Goal: Register for event/course

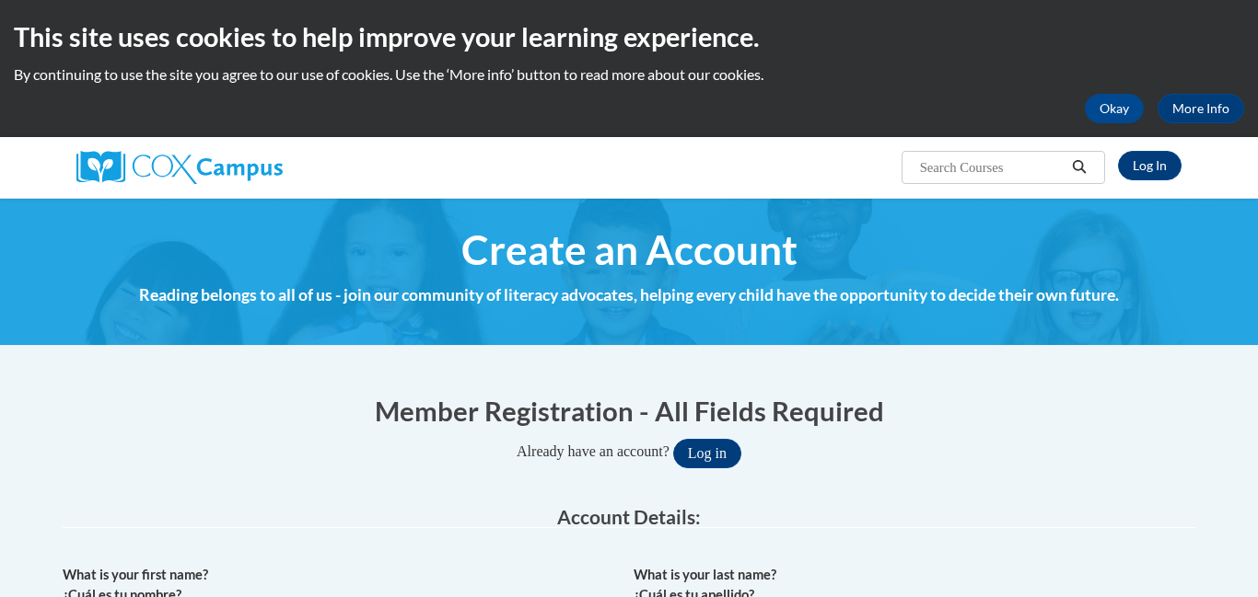
scroll to position [544, 0]
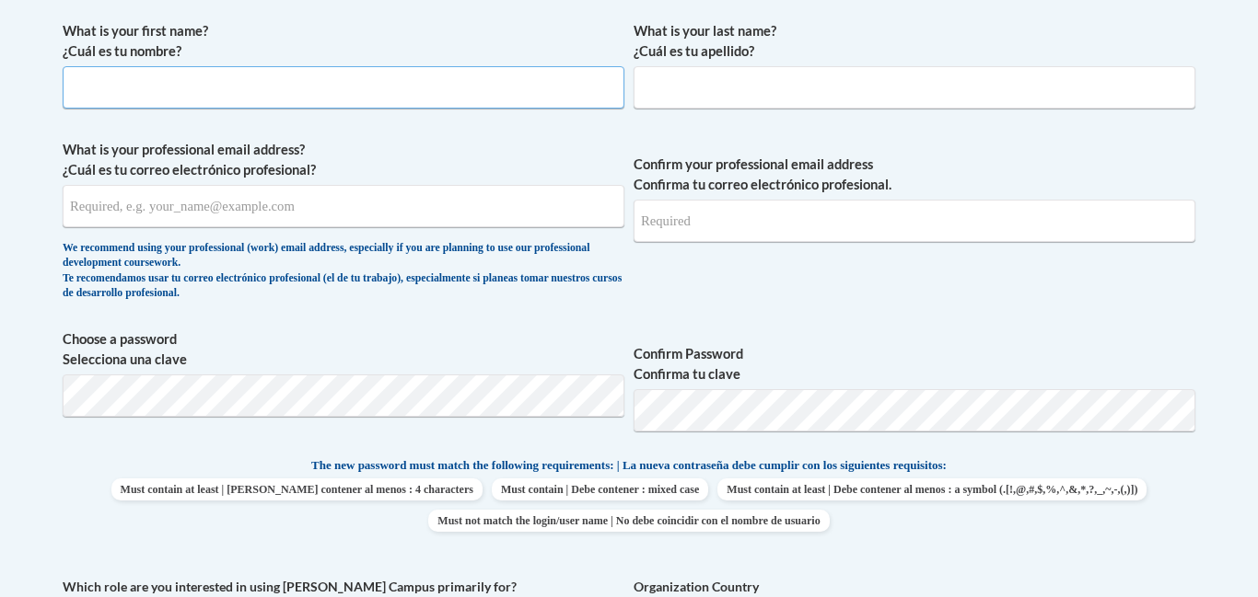
click at [96, 87] on input "What is your first name? ¿Cuál es tu nombre?" at bounding box center [344, 87] width 562 height 42
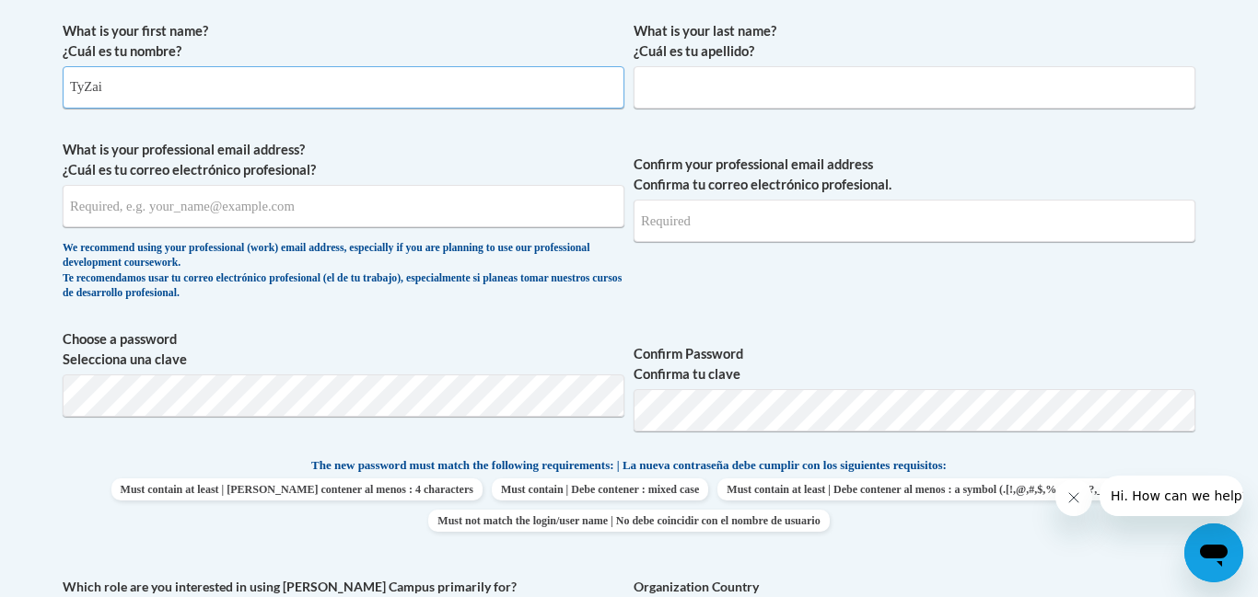
scroll to position [0, 0]
type input "TyZairea"
click at [655, 81] on input "What is your last name? ¿Cuál es tu apellido?" at bounding box center [914, 87] width 562 height 42
type input "Ceaser"
click at [366, 215] on input "What is your professional email address? ¿Cuál es tu correo electrónico profesi…" at bounding box center [344, 206] width 562 height 42
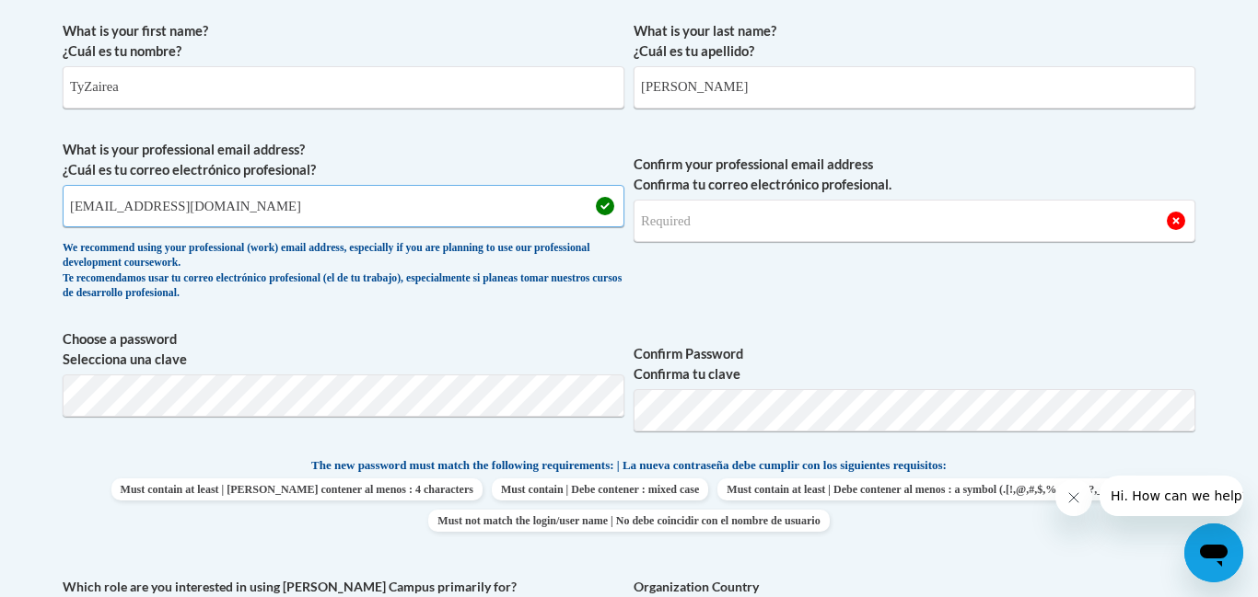
type input "tceaser1@wildcat.fvsu.edu"
click at [795, 213] on input "Confirm your professional email address Confirma tu correo electrónico profesio…" at bounding box center [914, 221] width 562 height 42
type input "tceaser1@wildcat.fvsu.edu"
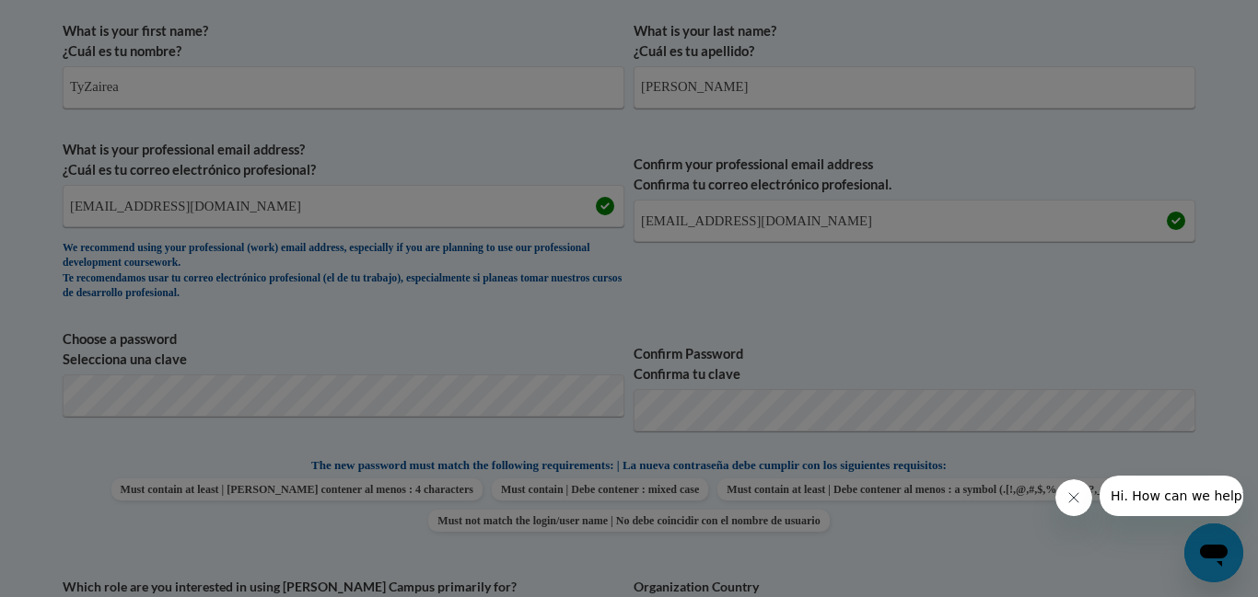
scroll to position [613, 0]
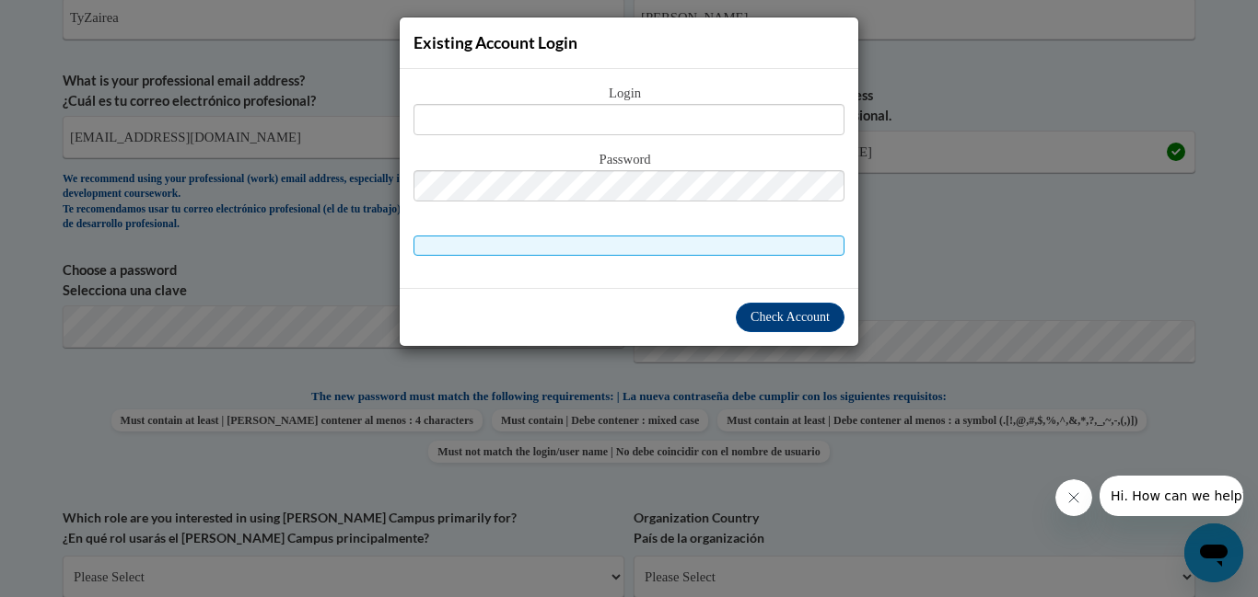
click at [1053, 264] on div "Existing Account Login Login Password" at bounding box center [629, 298] width 1258 height 597
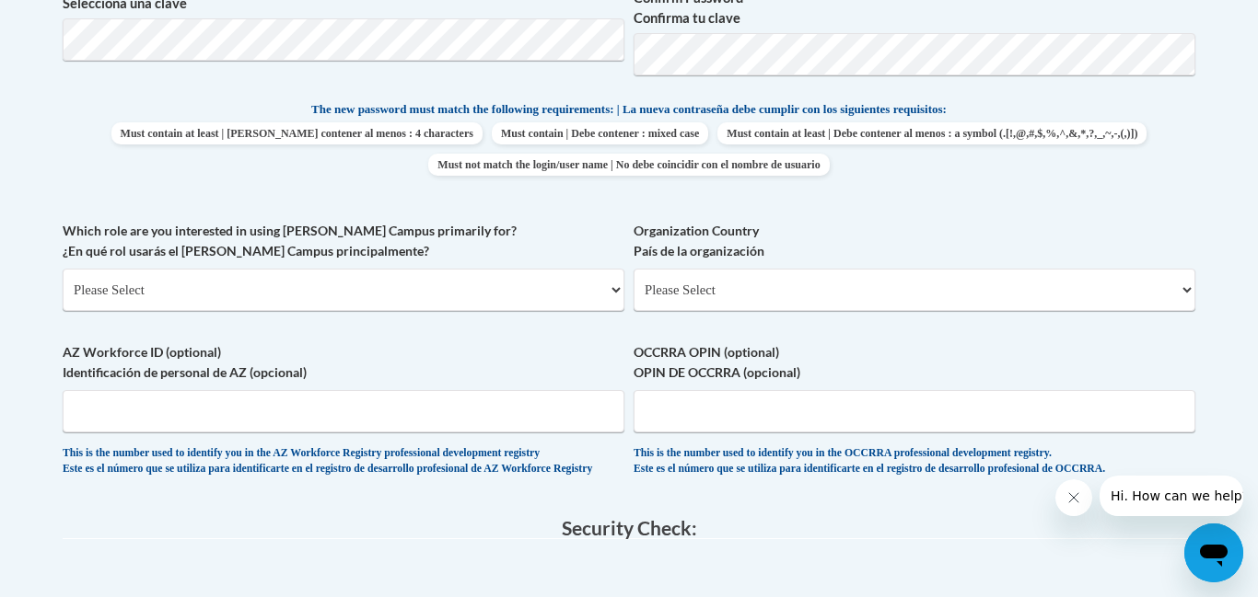
scroll to position [885, 0]
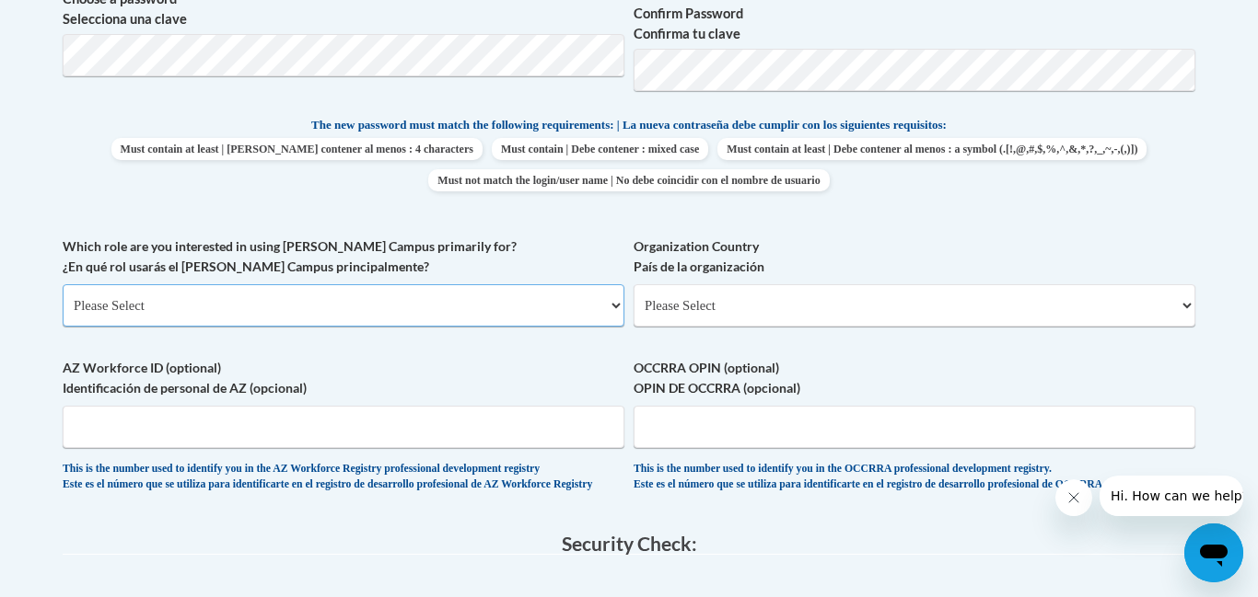
click at [592, 315] on select "Please Select College/University | Colegio/Universidad Community/Nonprofit Part…" at bounding box center [344, 305] width 562 height 42
select select "5a18ea06-2b54-4451-96f2-d152daf9eac5"
click at [63, 284] on select "Please Select College/University | Colegio/Universidad Community/Nonprofit Part…" at bounding box center [344, 305] width 562 height 42
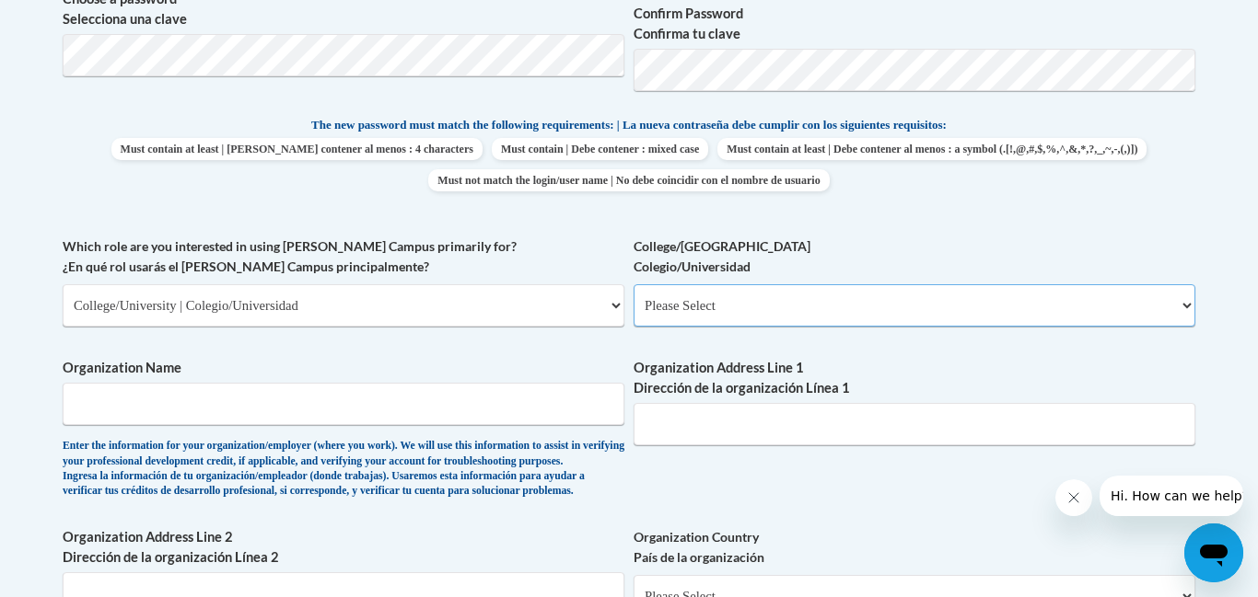
click at [841, 323] on select "Please Select College/University Staff | Empleado universitario College/Univers…" at bounding box center [914, 305] width 562 height 42
select select "99b32b07-cffc-426c-8bf6-0cd77760d84b"
click at [633, 284] on select "Please Select College/University Staff | Empleado universitario College/Univers…" at bounding box center [914, 305] width 562 height 42
click at [190, 406] on input "Organization Name" at bounding box center [344, 404] width 562 height 42
type input "Fort Valley State University"
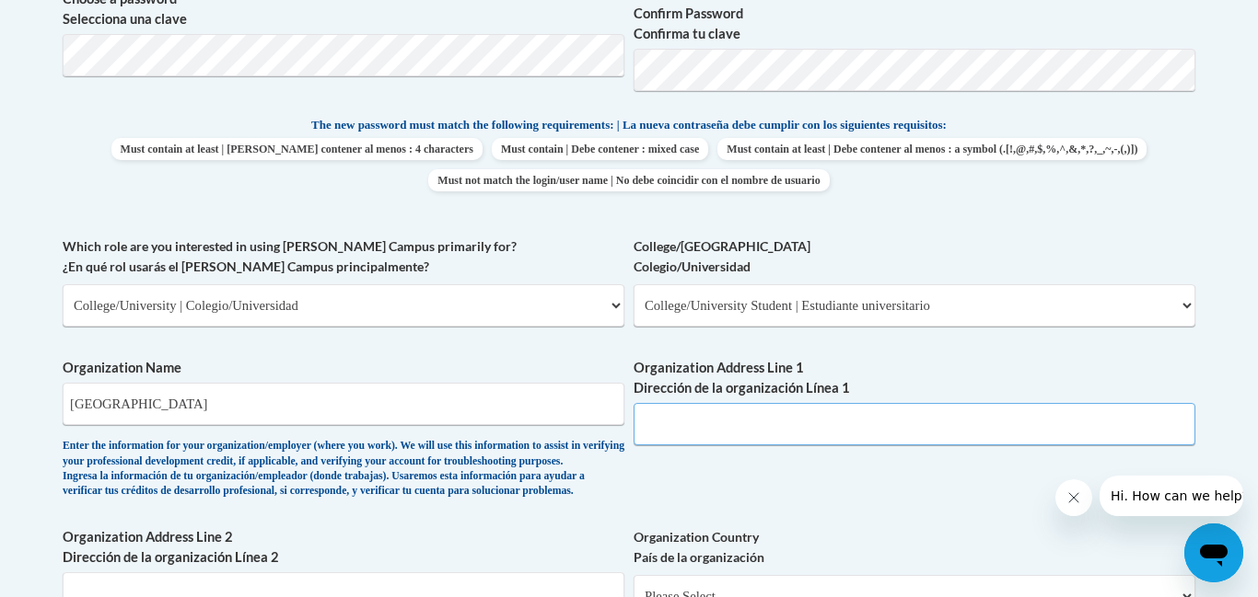
click at [852, 426] on input "Organization Address Line 1 Dirección de la organización Línea 1" at bounding box center [914, 424] width 562 height 42
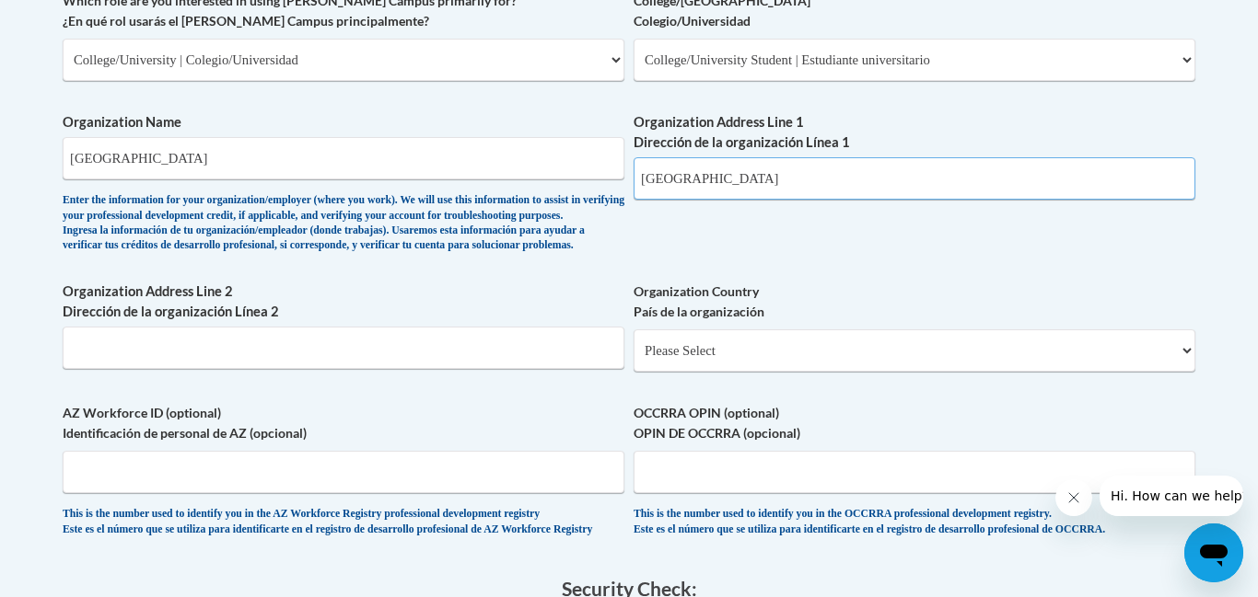
scroll to position [1131, 0]
click at [670, 181] on input "1004 State University Dr" at bounding box center [914, 178] width 562 height 42
click at [896, 171] on input "1005 State University Dr" at bounding box center [914, 178] width 562 height 42
type input "1005 State University Dr Fort Valley Ga 31030"
click at [836, 371] on select "Please Select United States | Estados Unidos Outside of the United States | Fue…" at bounding box center [914, 350] width 562 height 42
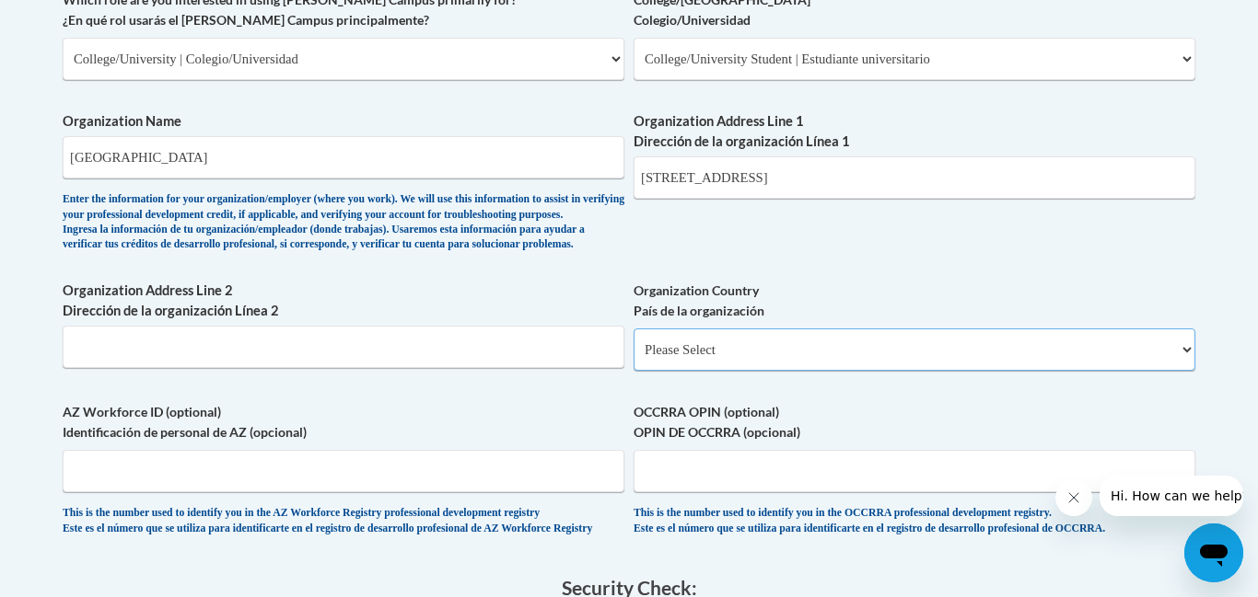
select select "ad49bcad-a171-4b2e-b99c-48b446064914"
click at [633, 358] on select "Please Select United States | Estados Unidos Outside of the United States | Fue…" at bounding box center [914, 350] width 562 height 42
select select
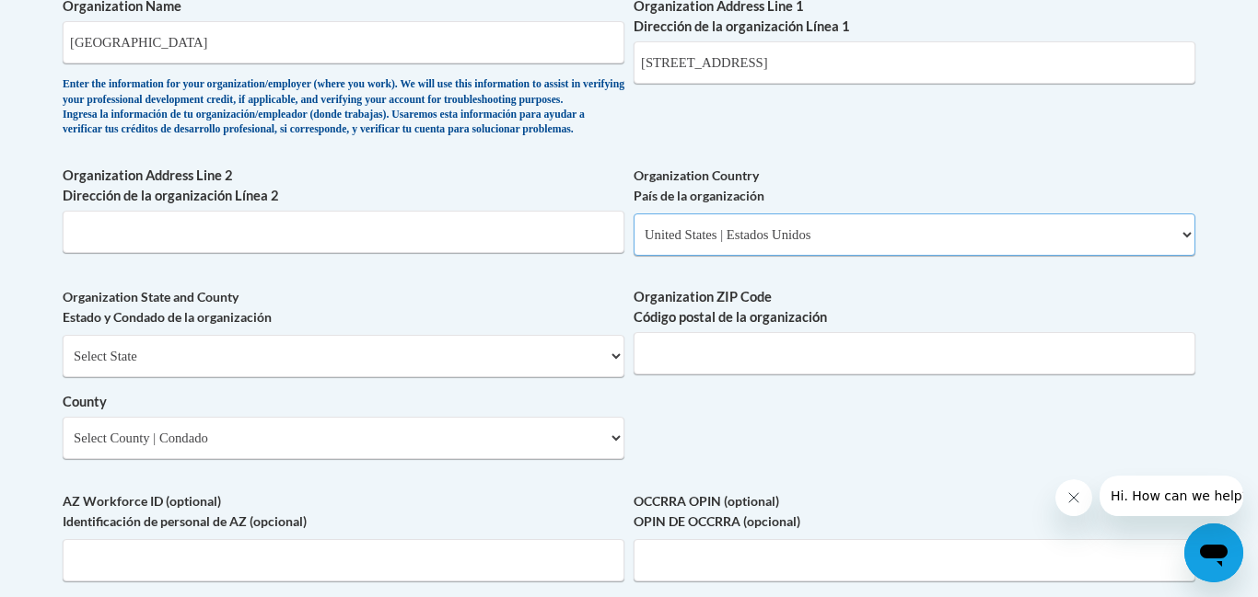
scroll to position [1247, 0]
click at [379, 377] on select "Select State Alabama Alaska Arizona Arkansas California Colorado Connecticut De…" at bounding box center [344, 355] width 562 height 42
select select "Georgia"
click at [63, 365] on select "Select State Alabama Alaska Arizona Arkansas California Colorado Connecticut De…" at bounding box center [344, 355] width 562 height 42
click at [990, 63] on input "1005 State University Dr Fort Valley Ga 31030" at bounding box center [914, 62] width 562 height 42
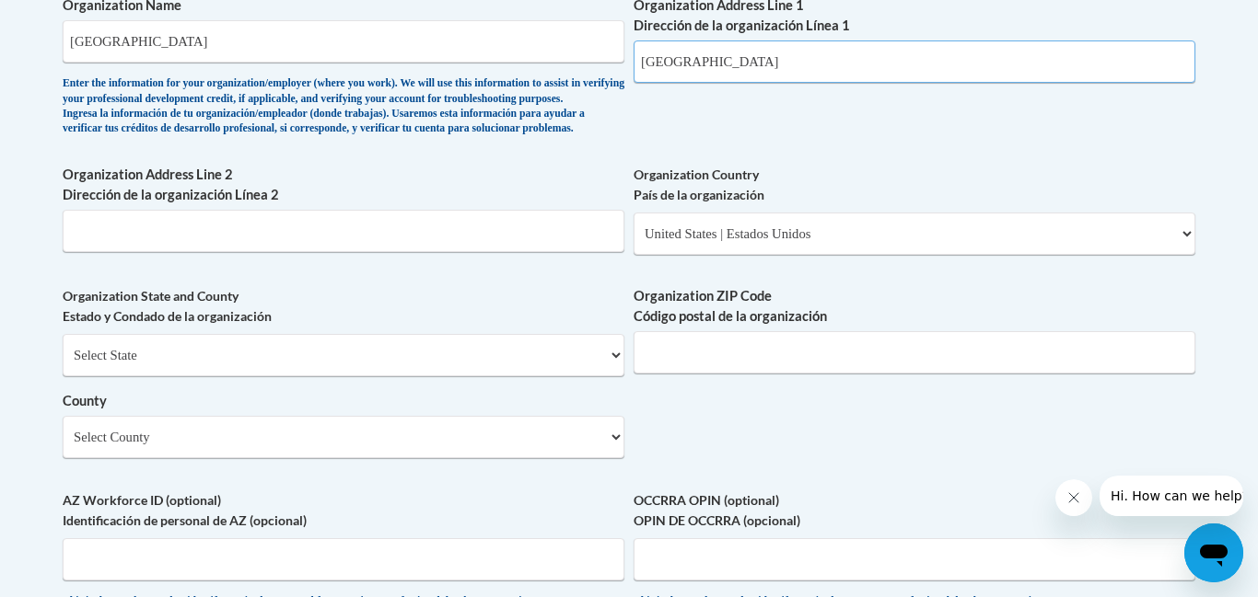
type input "1005 State University Dr"
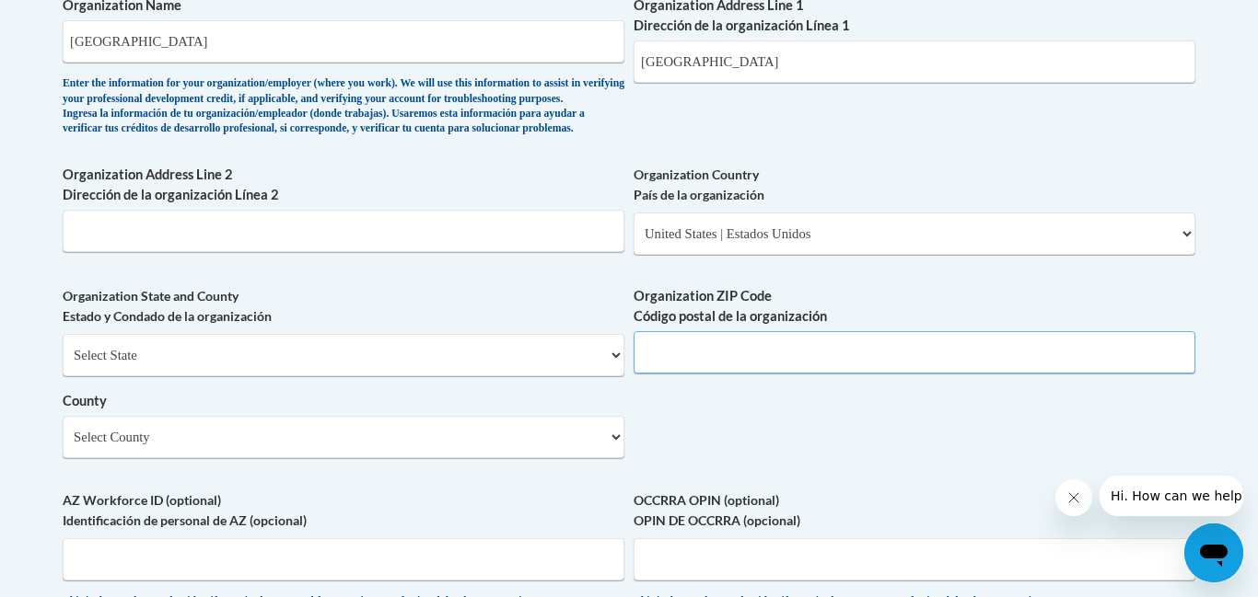
click at [929, 374] on input "Organization ZIP Code Código postal de la organización" at bounding box center [914, 352] width 562 height 42
type input "31030"
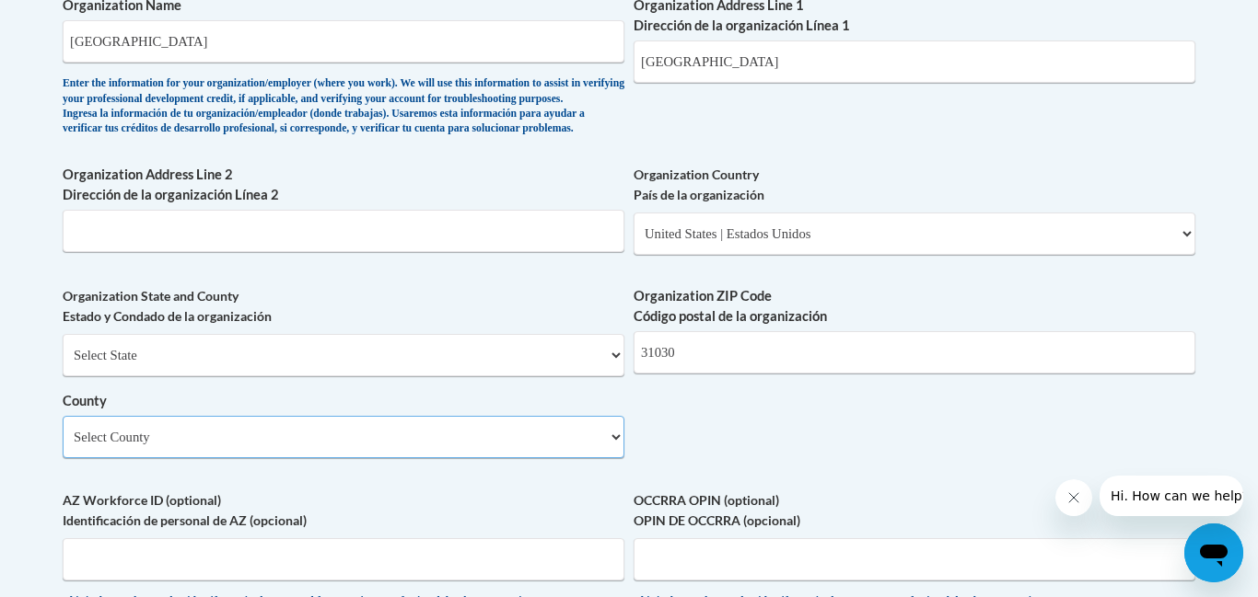
click at [411, 458] on select "Select County Appling Atkinson Bacon Baker Baldwin Banks Barrow Bartow Ben Hill…" at bounding box center [344, 437] width 562 height 42
select select "Peach"
click at [63, 446] on select "Select County Appling Atkinson Bacon Baker Baldwin Banks Barrow Bartow Ben Hill…" at bounding box center [344, 437] width 562 height 42
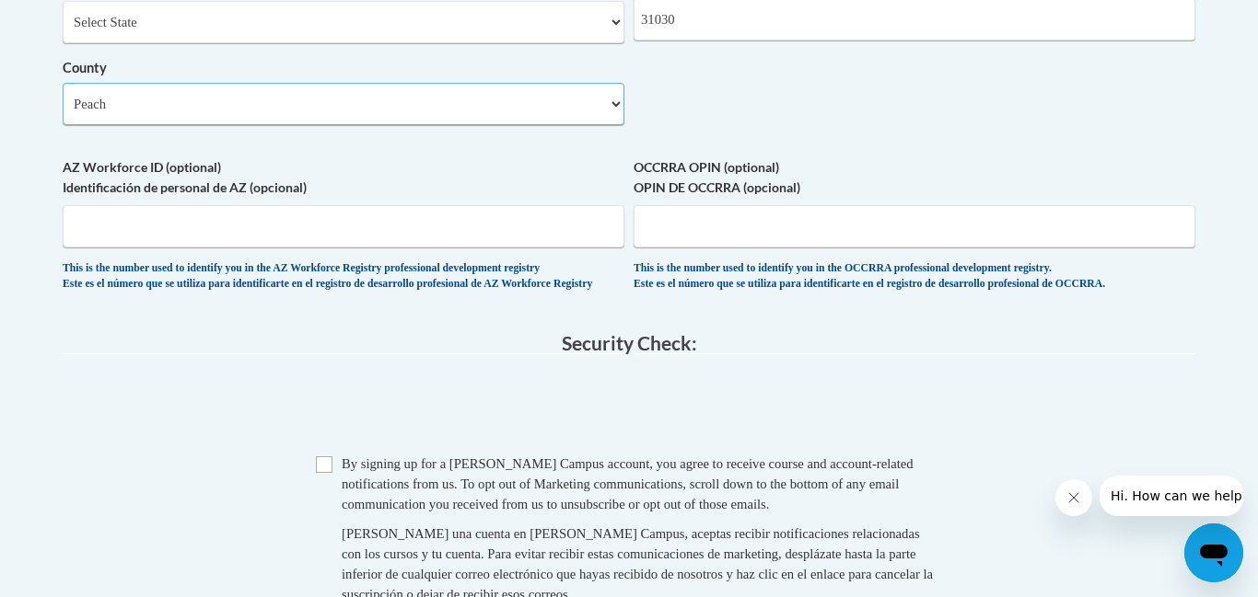
scroll to position [1582, 0]
click at [323, 472] on input "Checkbox" at bounding box center [324, 464] width 17 height 17
checkbox input "true"
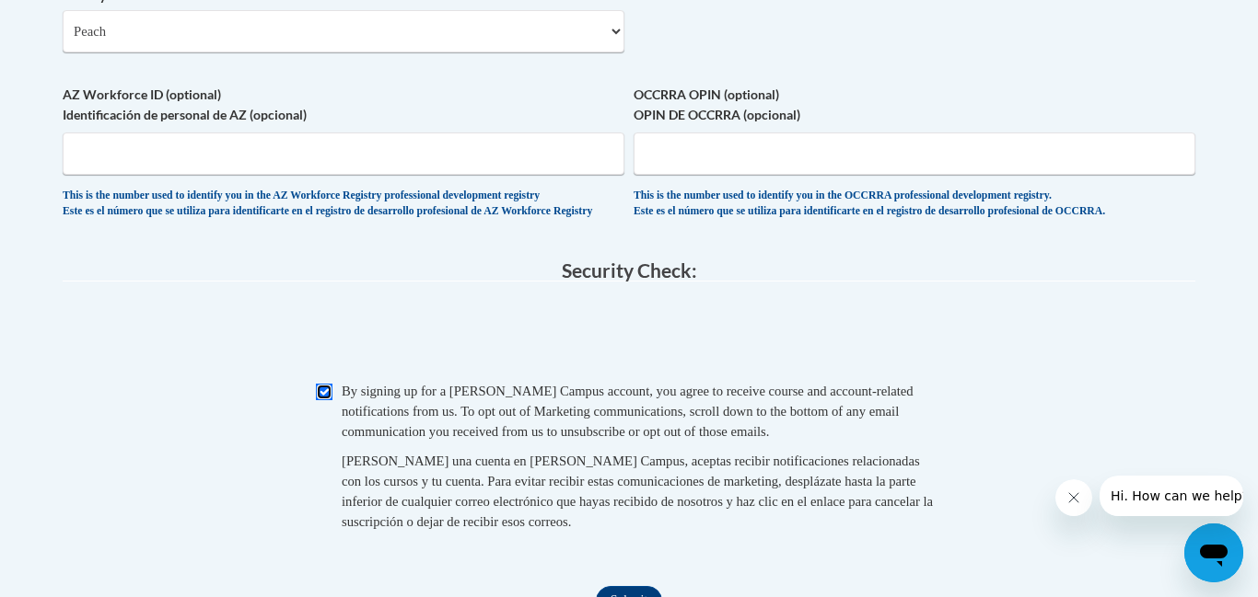
scroll to position [2168, 0]
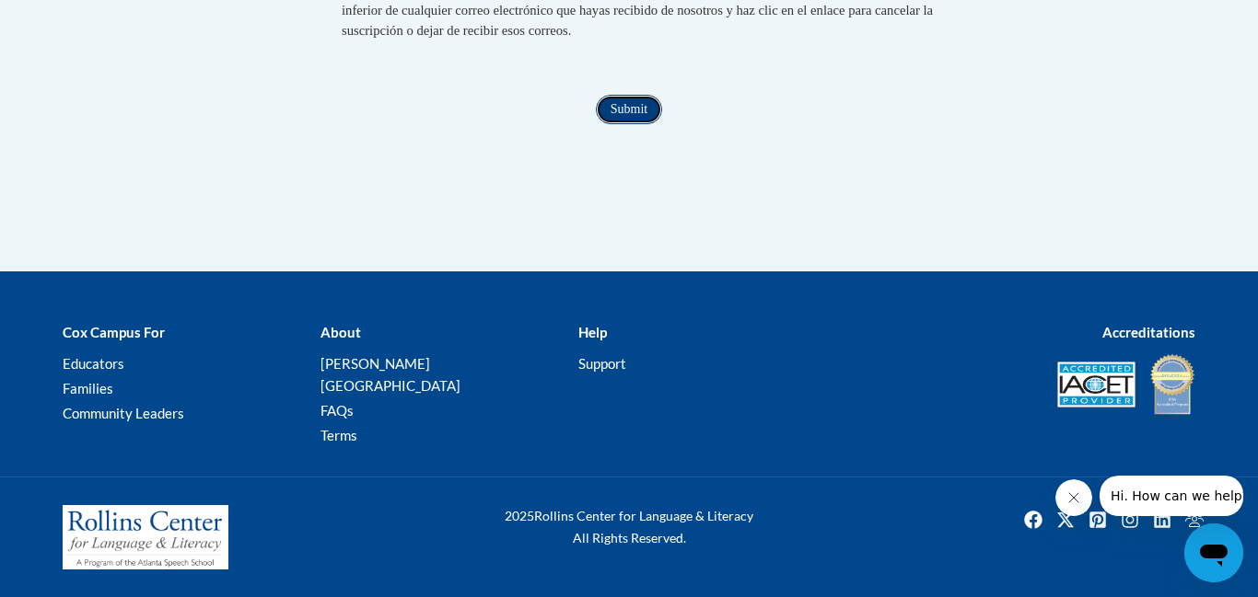
click at [628, 124] on input "Submit" at bounding box center [629, 109] width 66 height 29
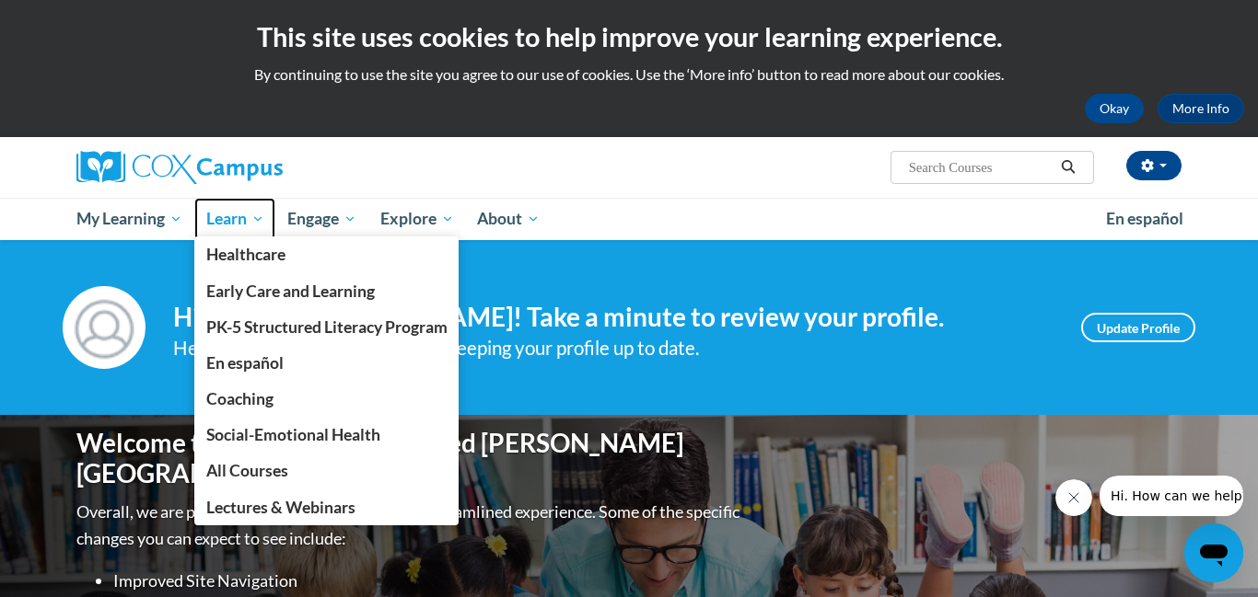
click at [239, 227] on span "Learn" at bounding box center [235, 219] width 58 height 22
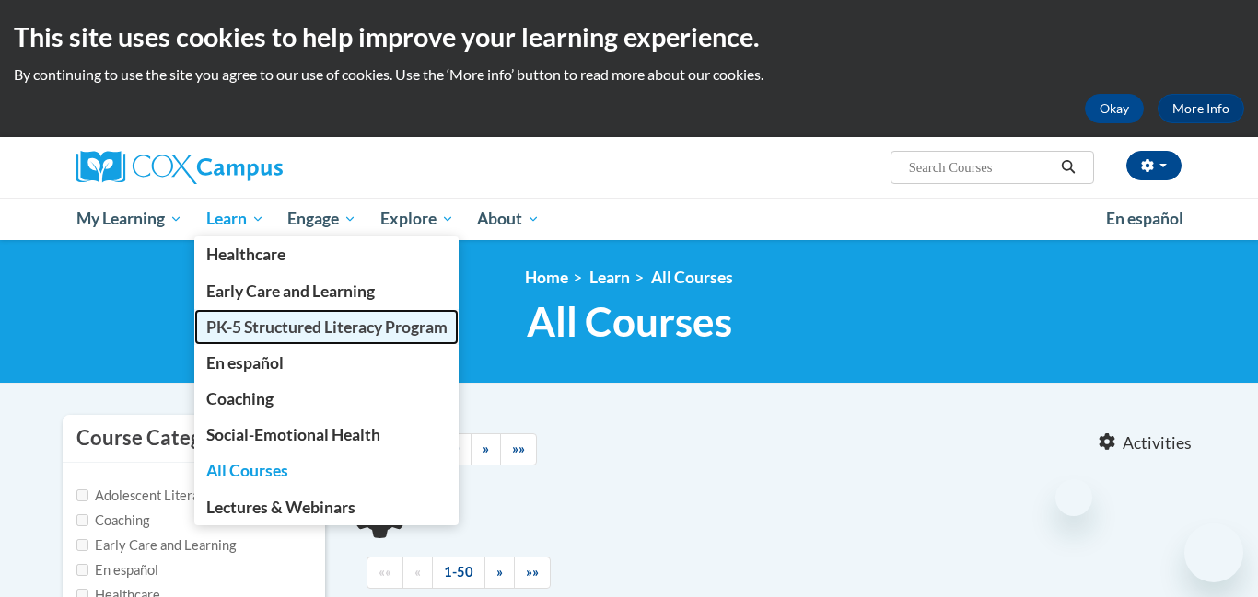
click at [294, 327] on span "PK-5 Structured Literacy Program" at bounding box center [326, 327] width 241 height 19
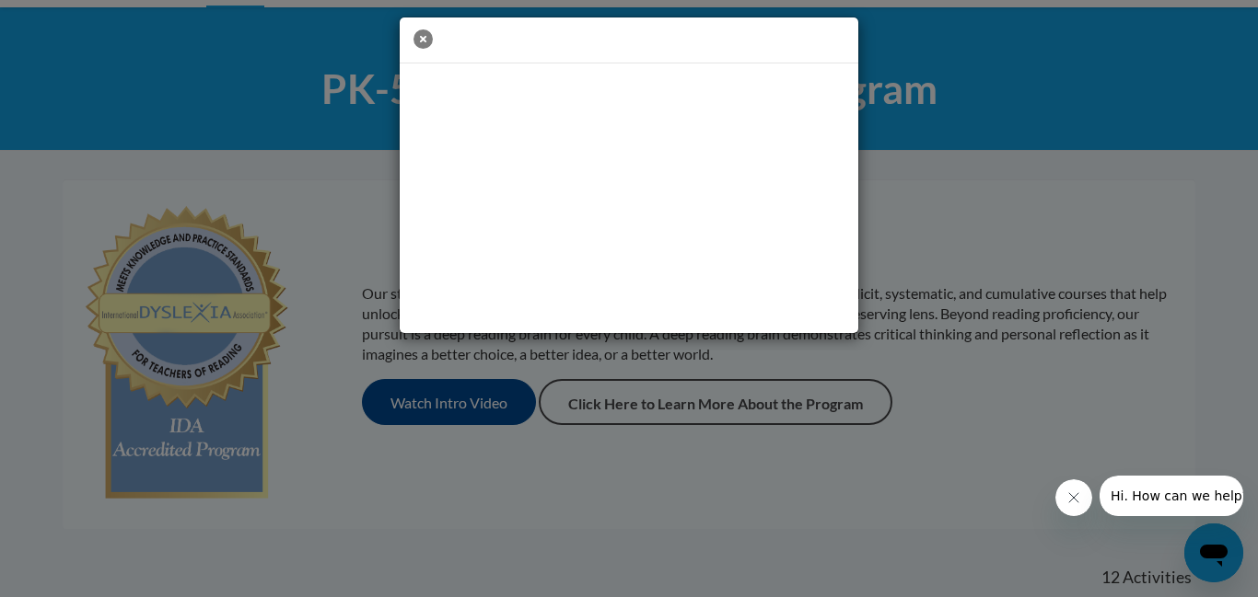
click at [424, 35] on icon "button" at bounding box center [422, 38] width 19 height 19
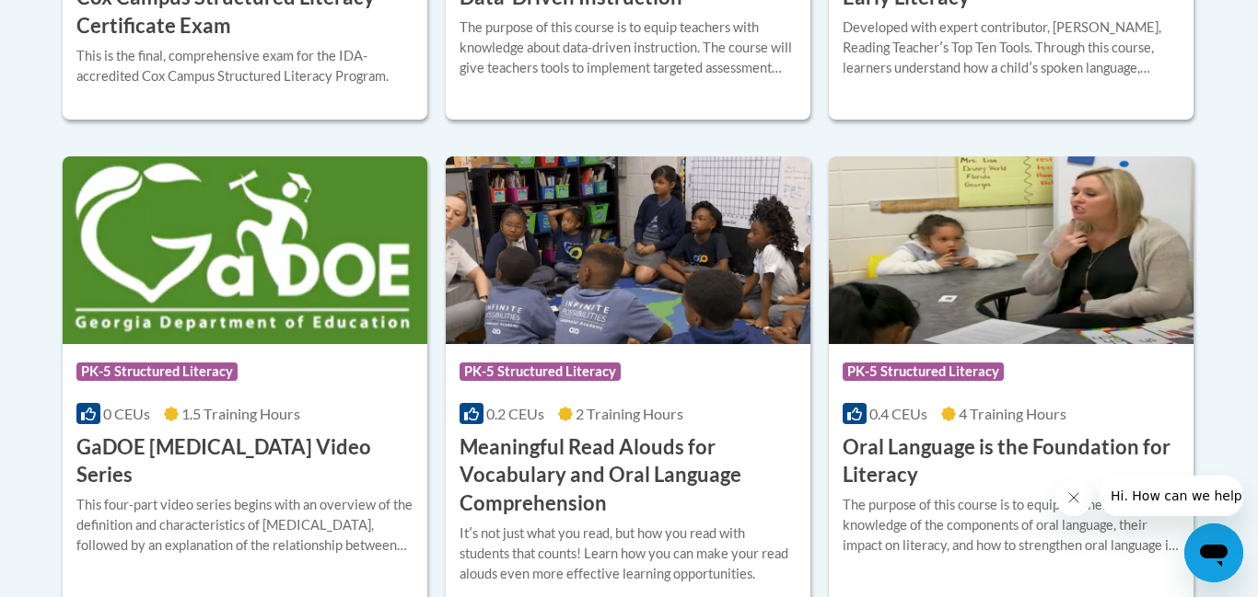
scroll to position [1137, 0]
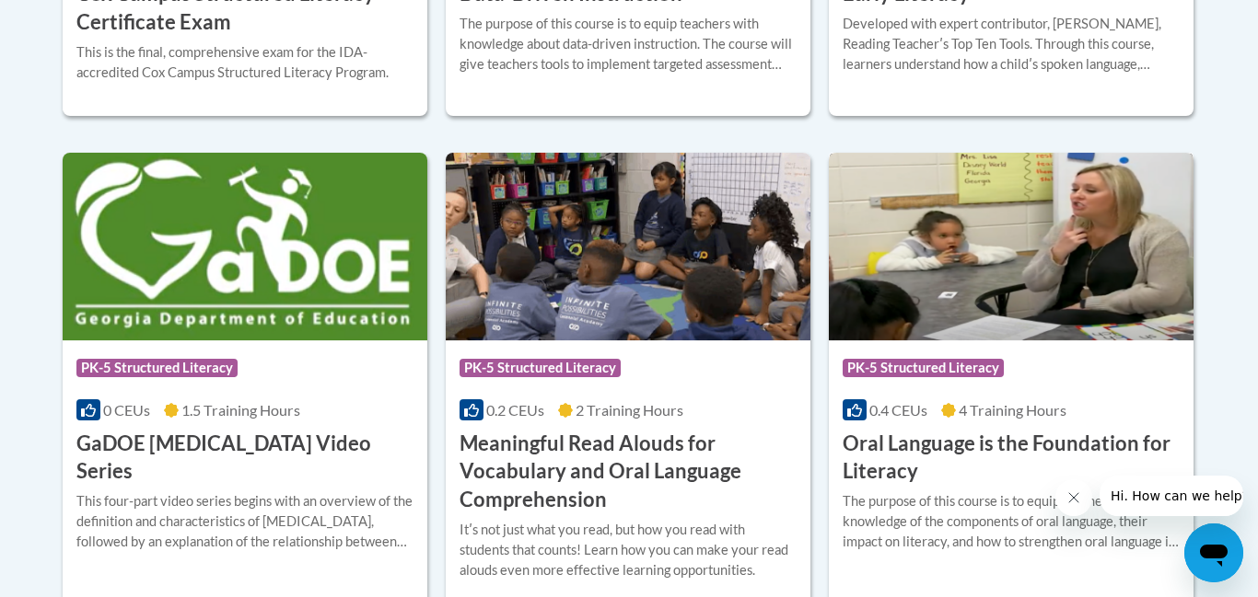
click at [1012, 475] on h3 "Oral Language is the Foundation for Literacy" at bounding box center [1010, 458] width 337 height 57
